Goal: Task Accomplishment & Management: Complete application form

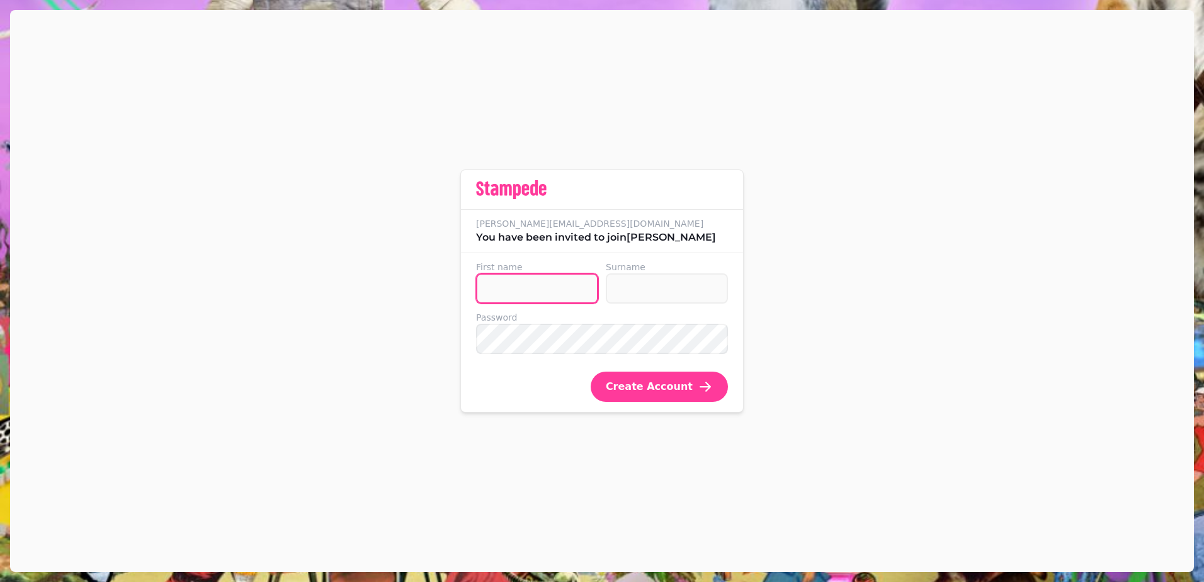
click at [519, 289] on input "First name" at bounding box center [537, 288] width 122 height 30
type input "*****"
type input "********"
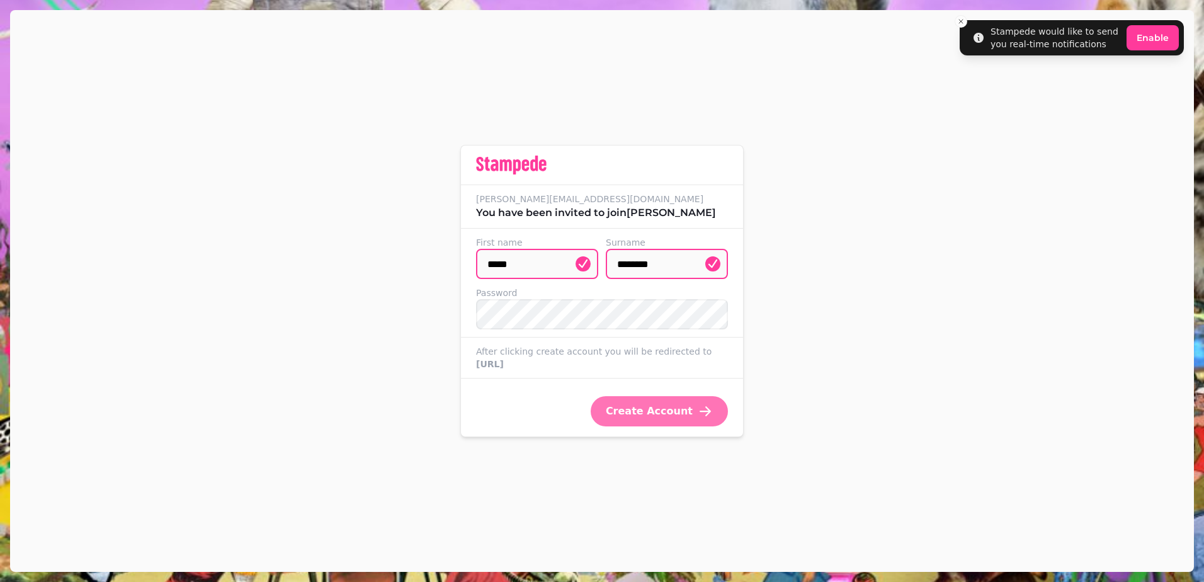
click at [657, 416] on span "Create Account" at bounding box center [649, 411] width 87 height 10
